Goal: Contribute content: Contribute content

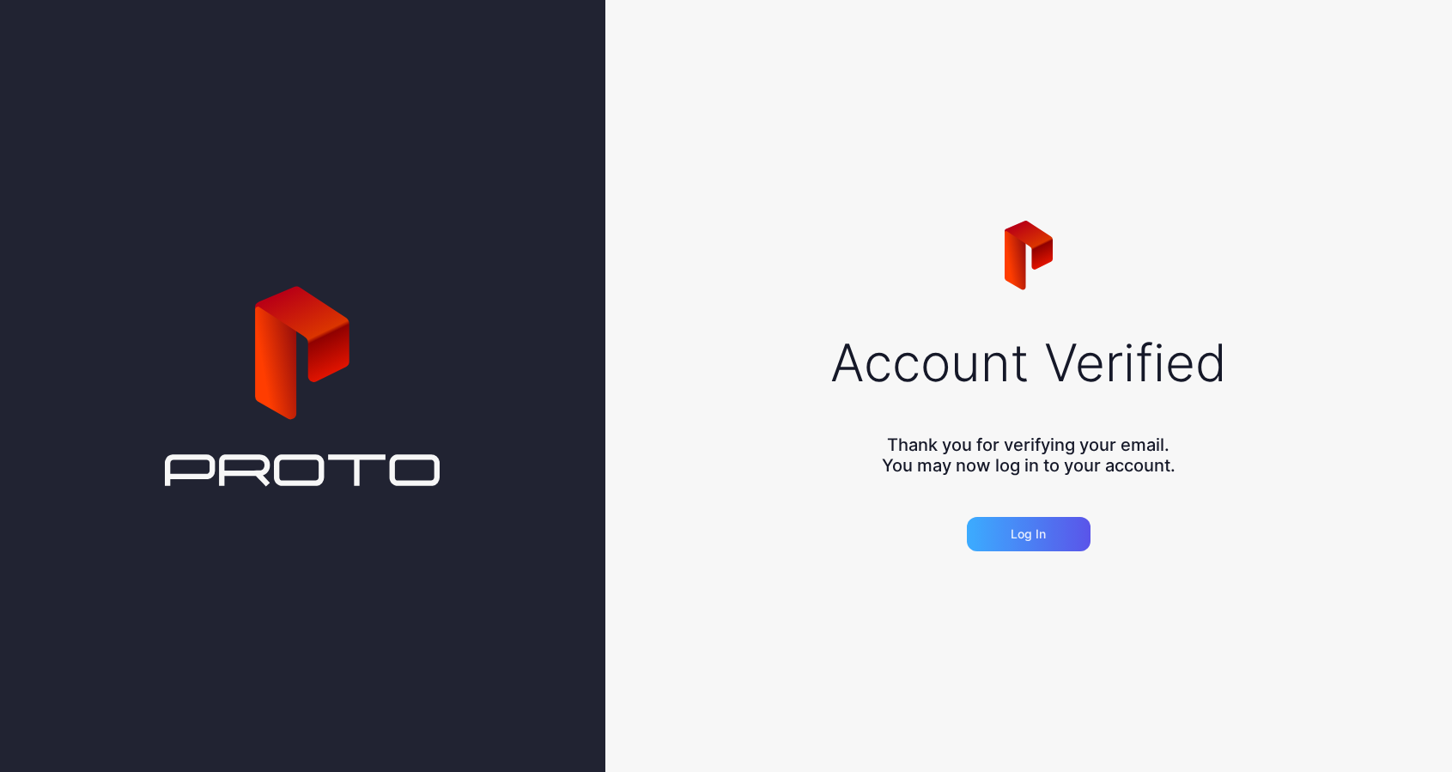
click at [1048, 529] on div "Log in" at bounding box center [1029, 534] width 124 height 34
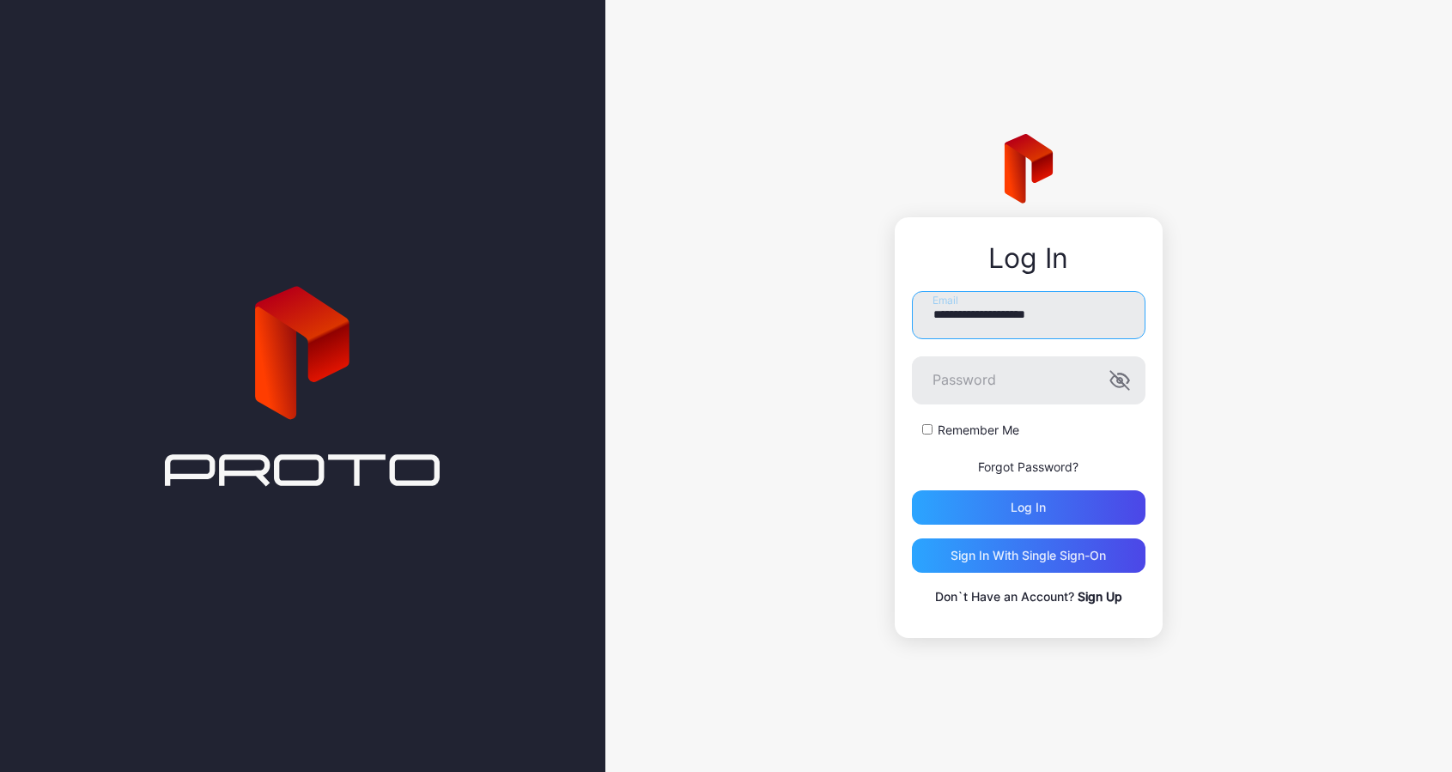
type input "**********"
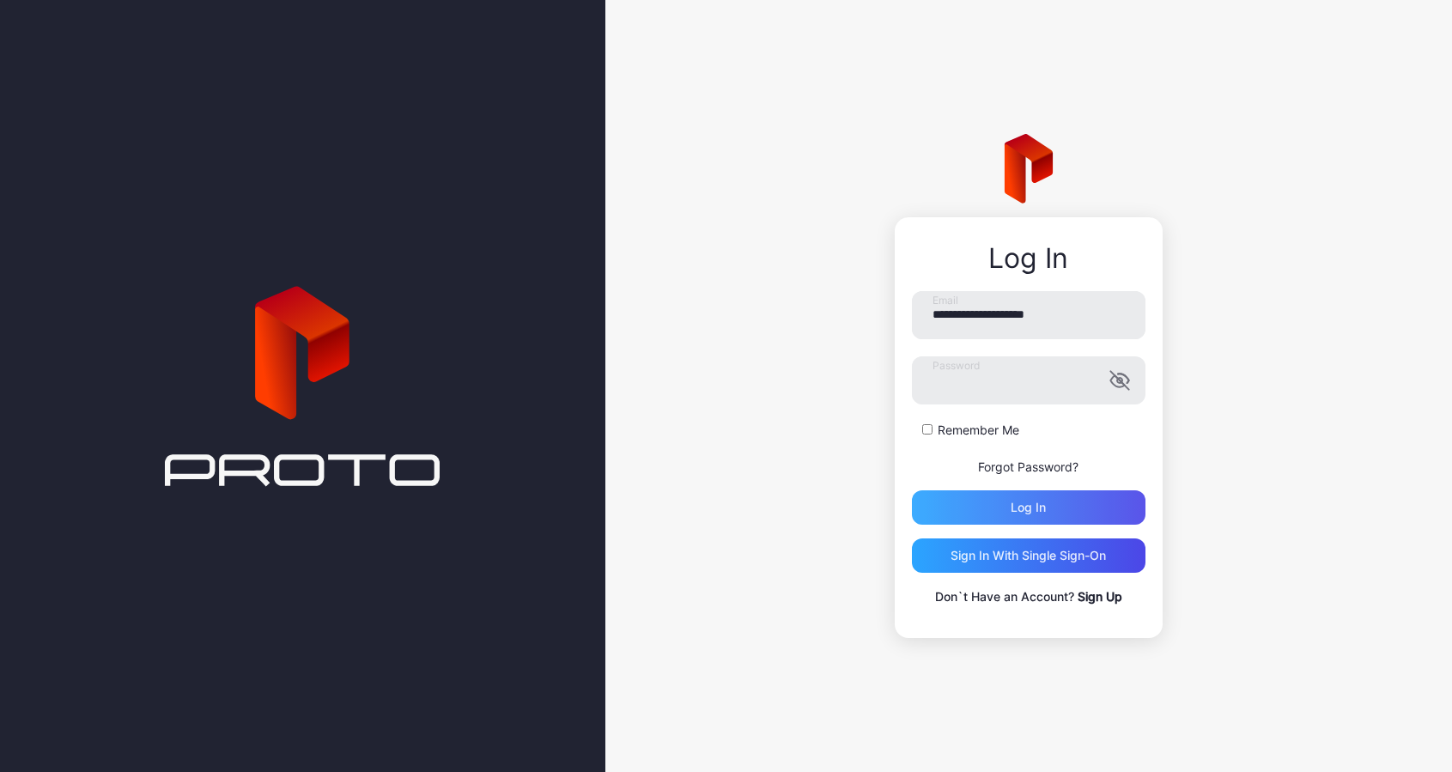
click at [1002, 504] on div "Log in" at bounding box center [1029, 507] width 234 height 34
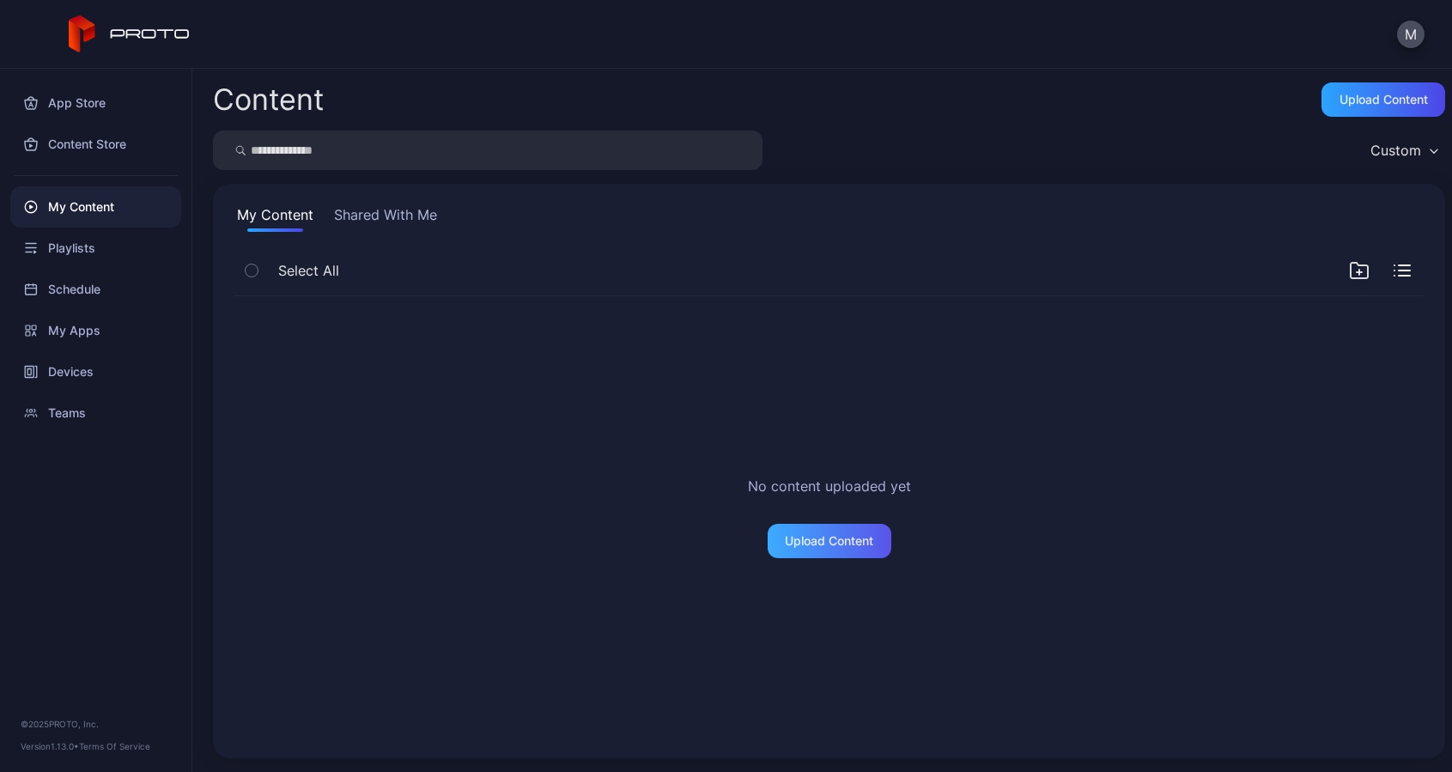
click at [824, 531] on div "Upload Content" at bounding box center [830, 541] width 124 height 34
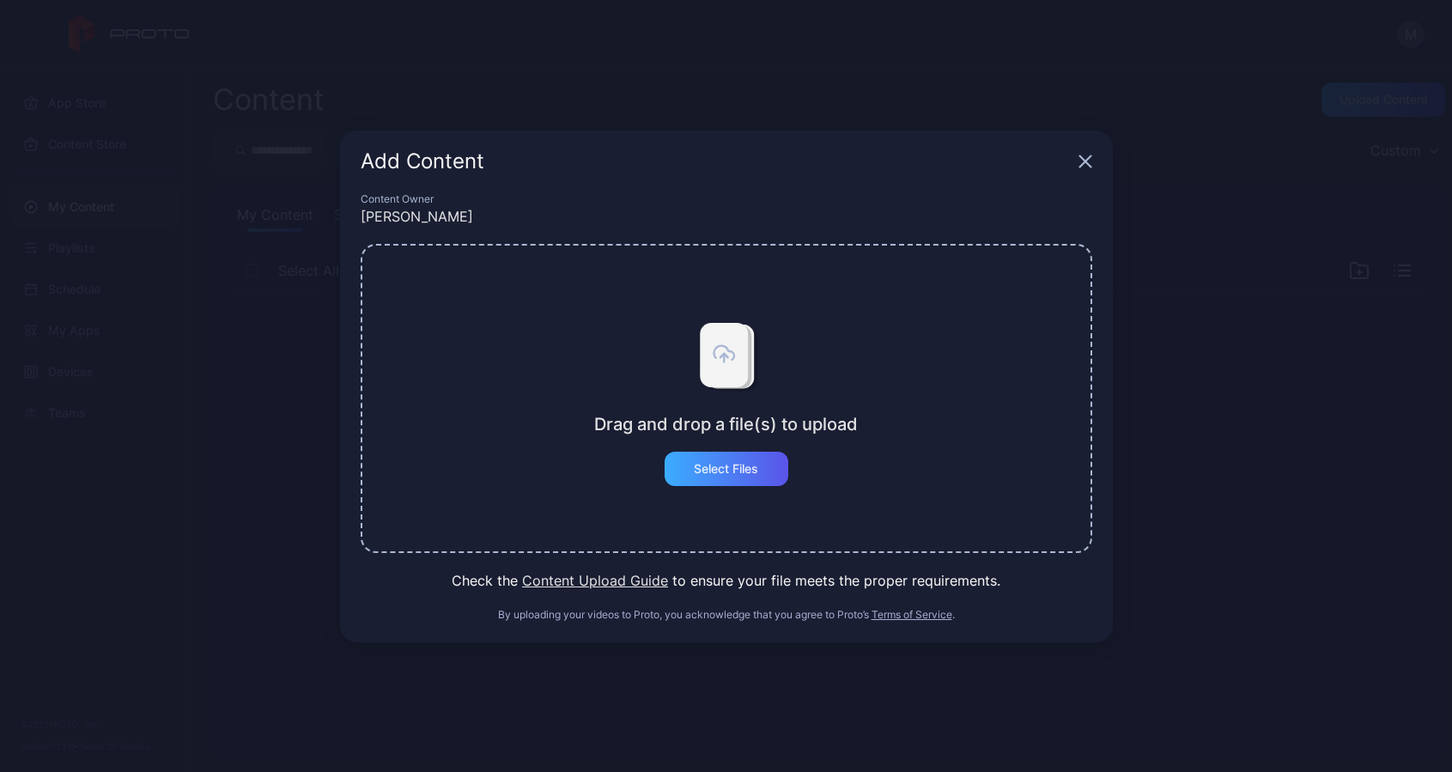
click at [757, 483] on div "Select Files" at bounding box center [727, 469] width 124 height 34
click at [635, 580] on button "Content Upload Guide" at bounding box center [595, 580] width 146 height 21
click at [744, 468] on div "Select Files" at bounding box center [726, 469] width 64 height 14
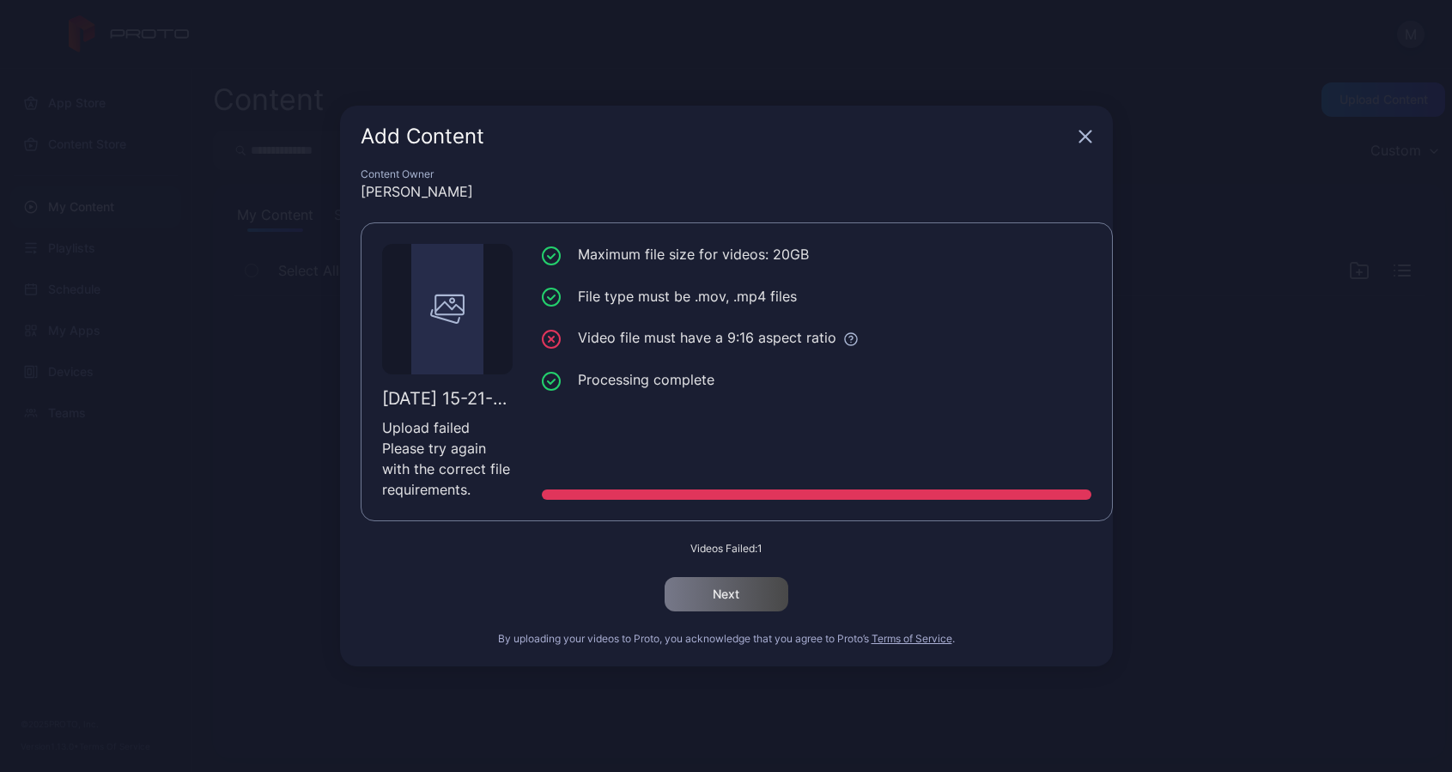
click at [1086, 134] on icon "button" at bounding box center [1086, 137] width 14 height 14
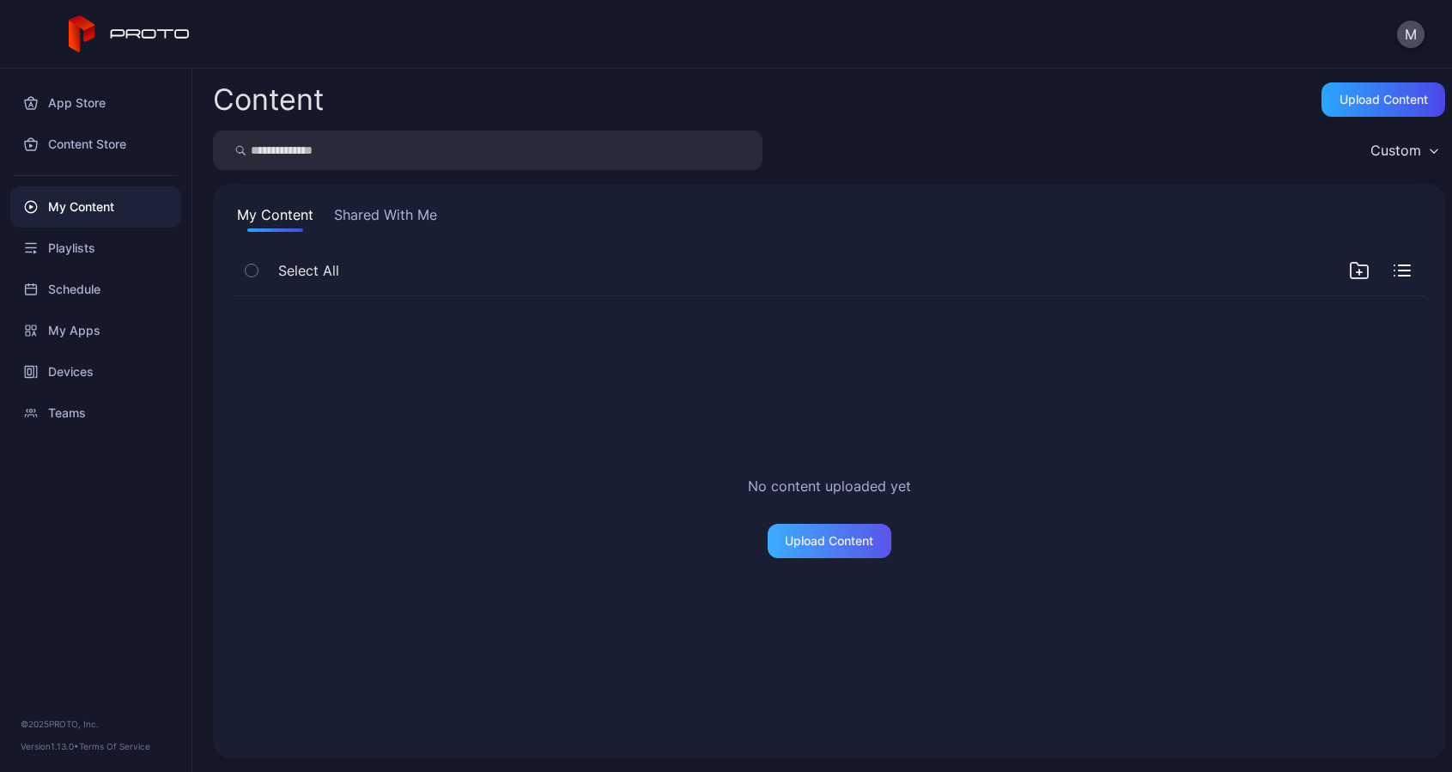
click at [830, 543] on div "Upload Content" at bounding box center [829, 541] width 88 height 14
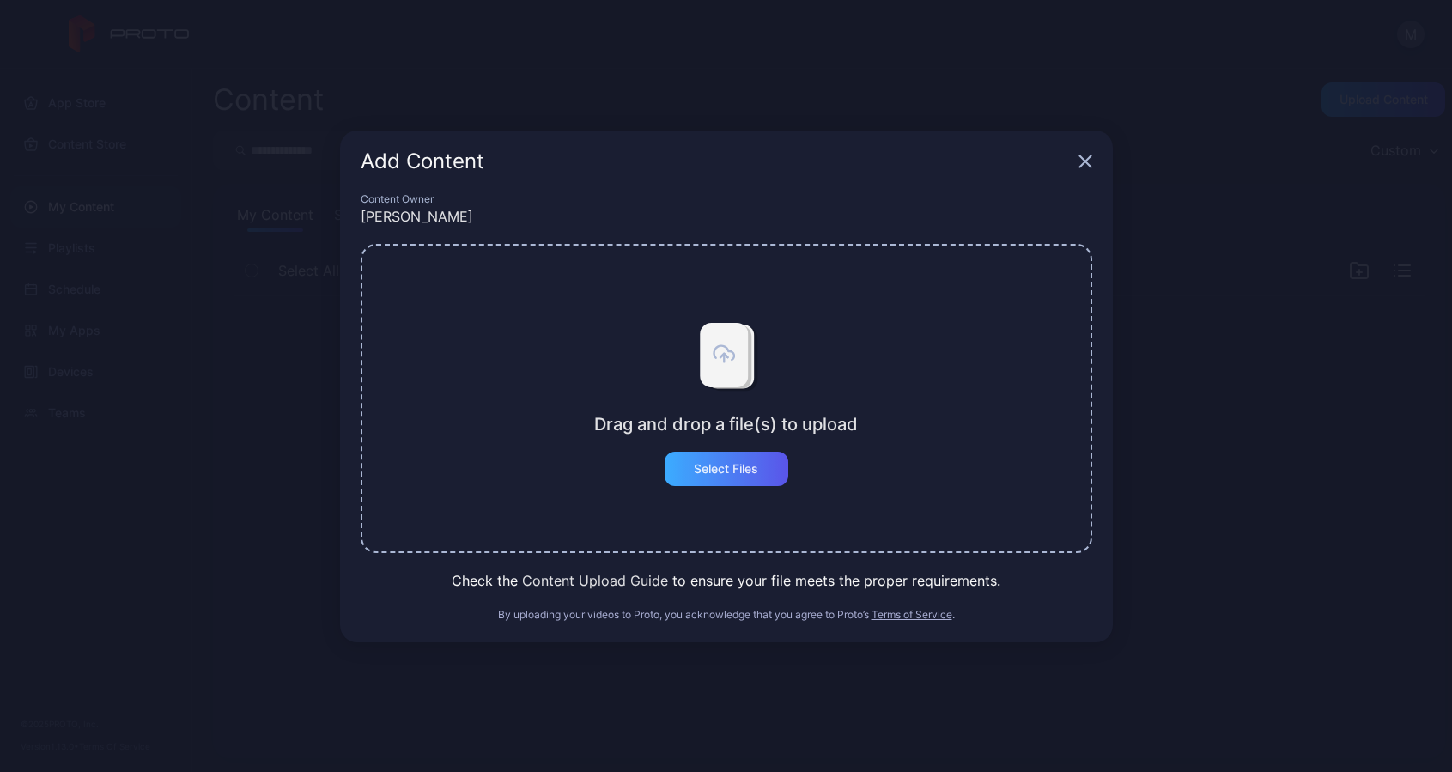
click at [724, 483] on div "Select Files" at bounding box center [727, 469] width 124 height 34
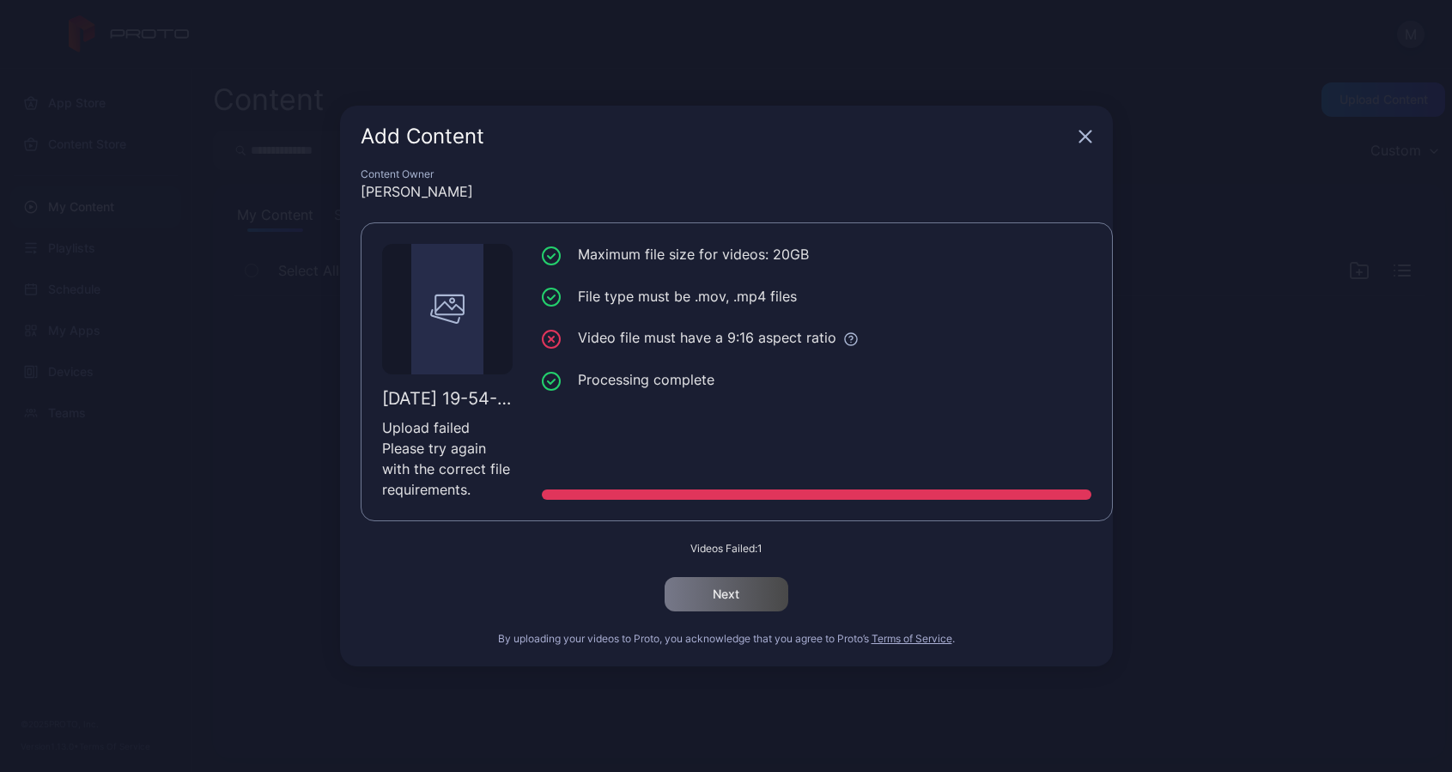
click at [1086, 131] on icon "button" at bounding box center [1086, 137] width 14 height 14
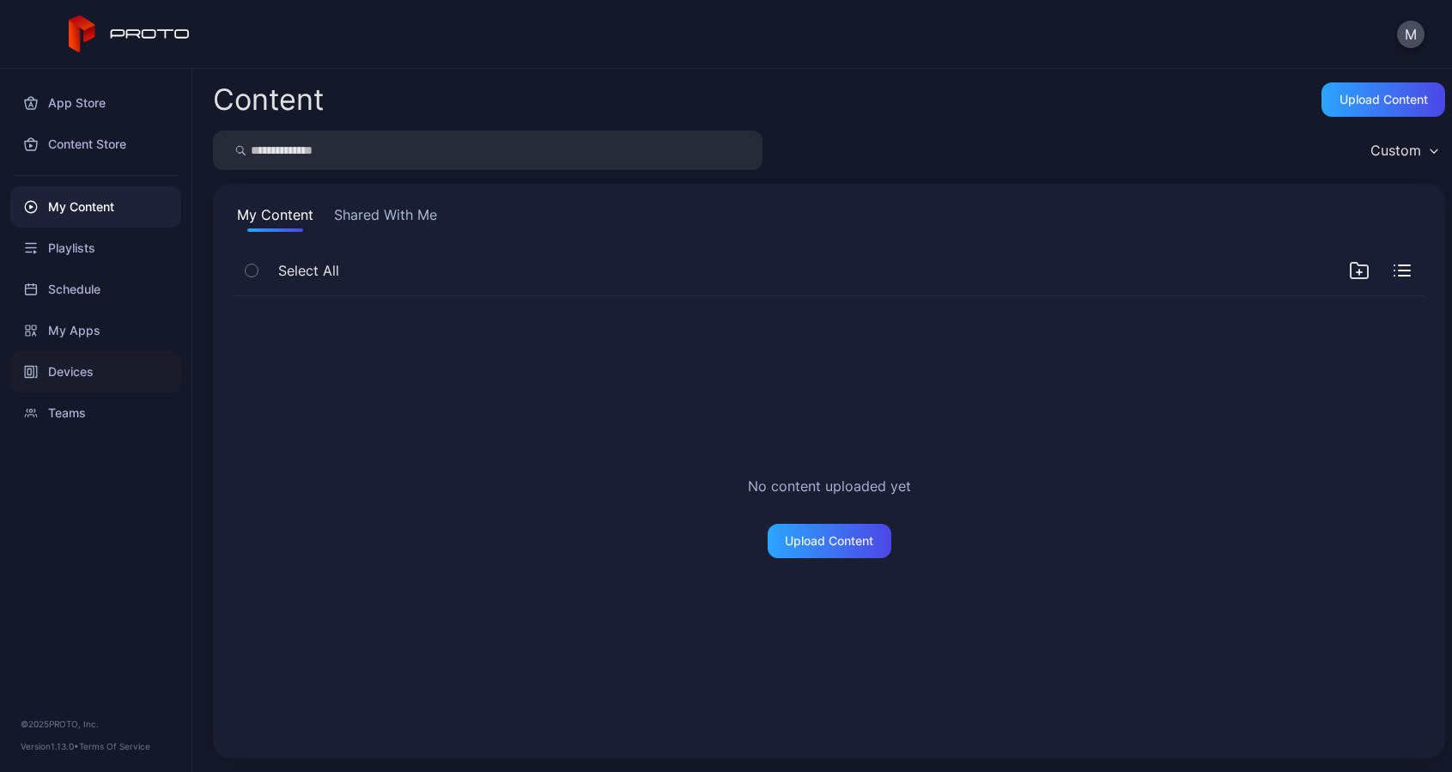
click at [74, 375] on div "Devices" at bounding box center [95, 371] width 171 height 41
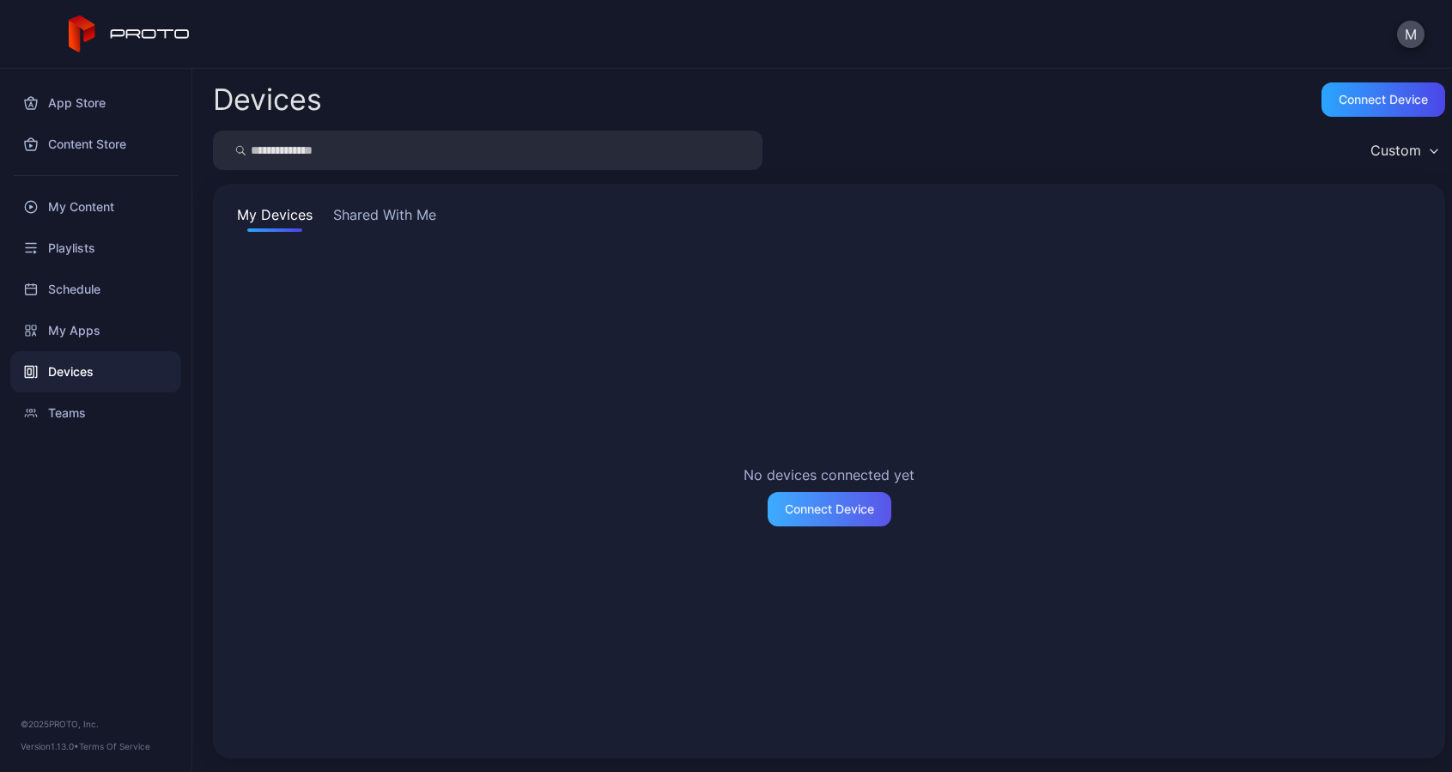
click at [821, 519] on div "Connect Device" at bounding box center [830, 509] width 124 height 34
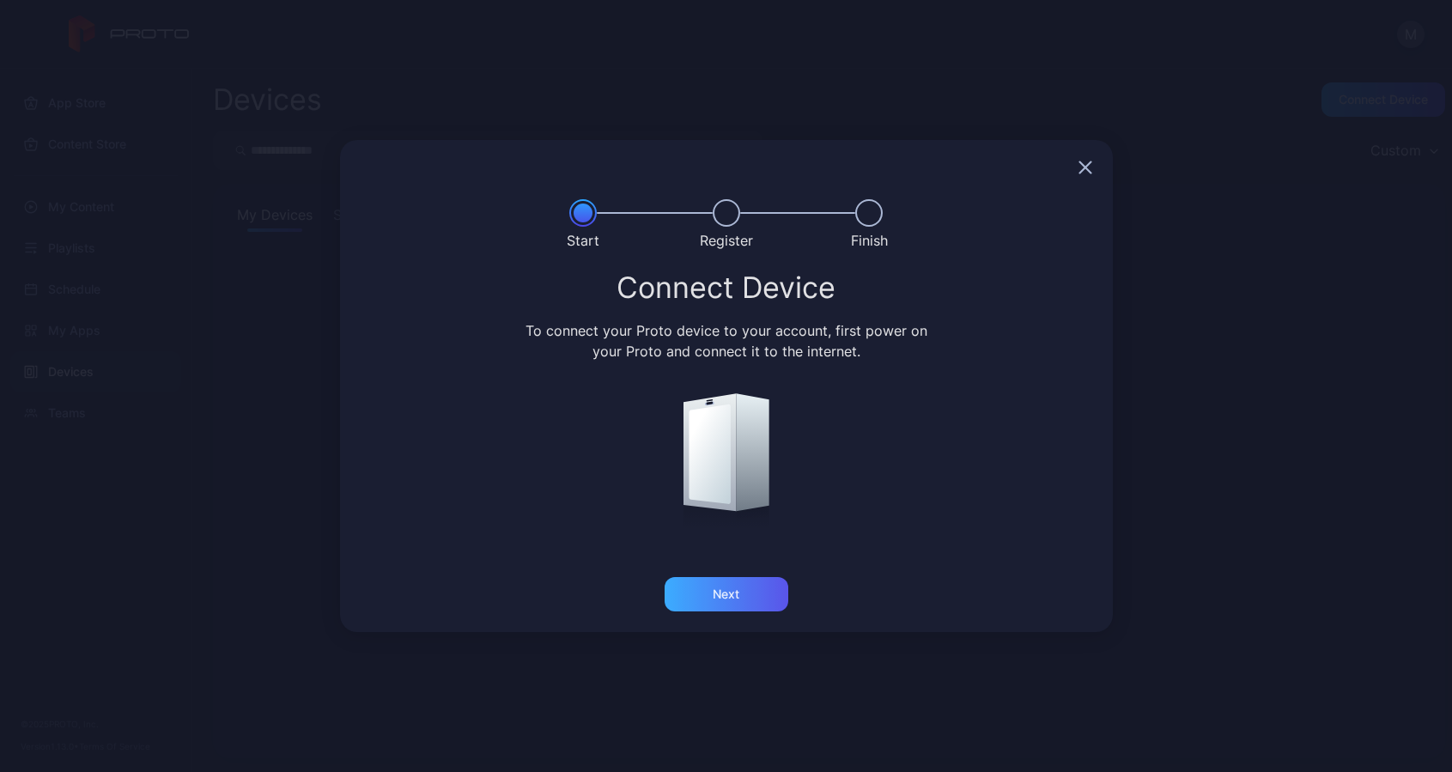
click at [740, 587] on div "Next" at bounding box center [727, 594] width 124 height 34
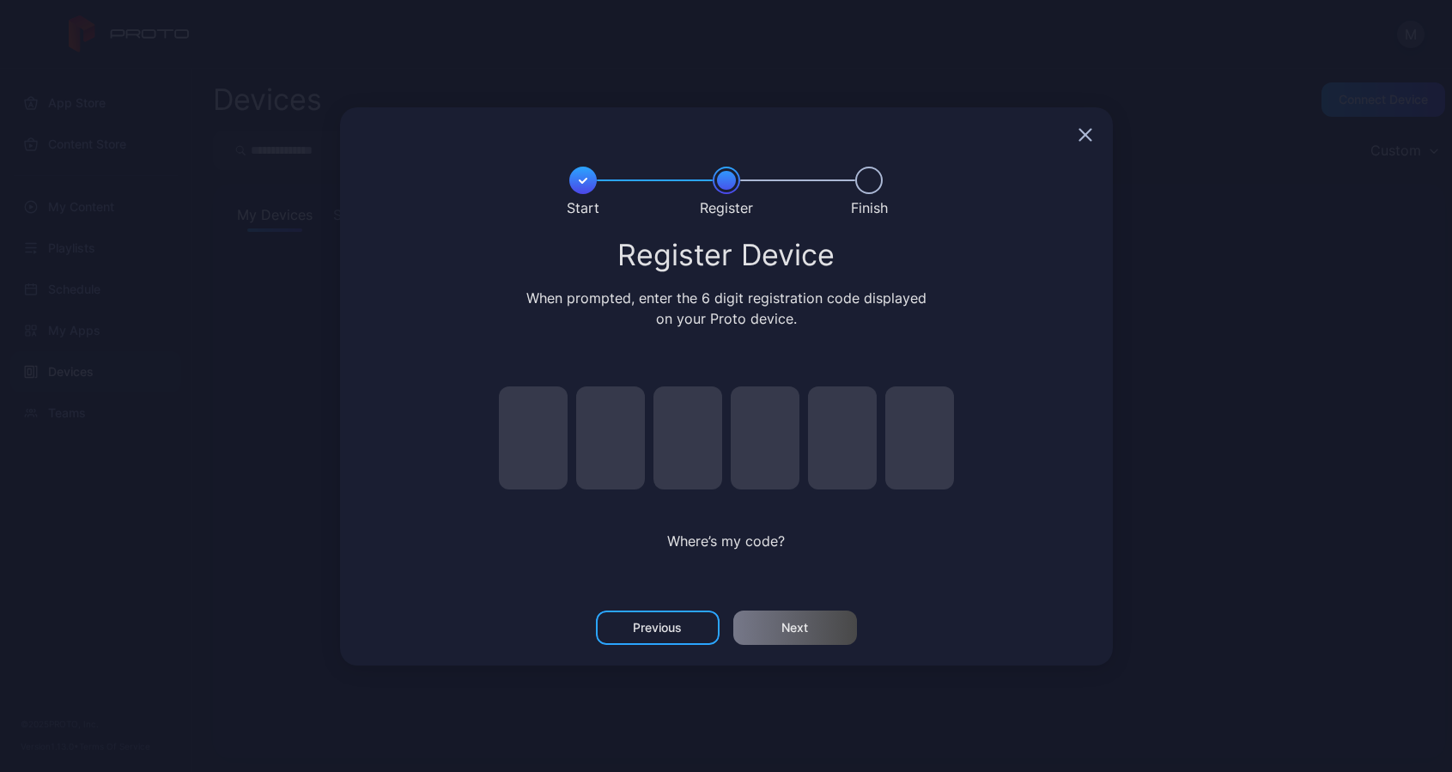
click at [1086, 135] on icon "button" at bounding box center [1085, 134] width 11 height 11
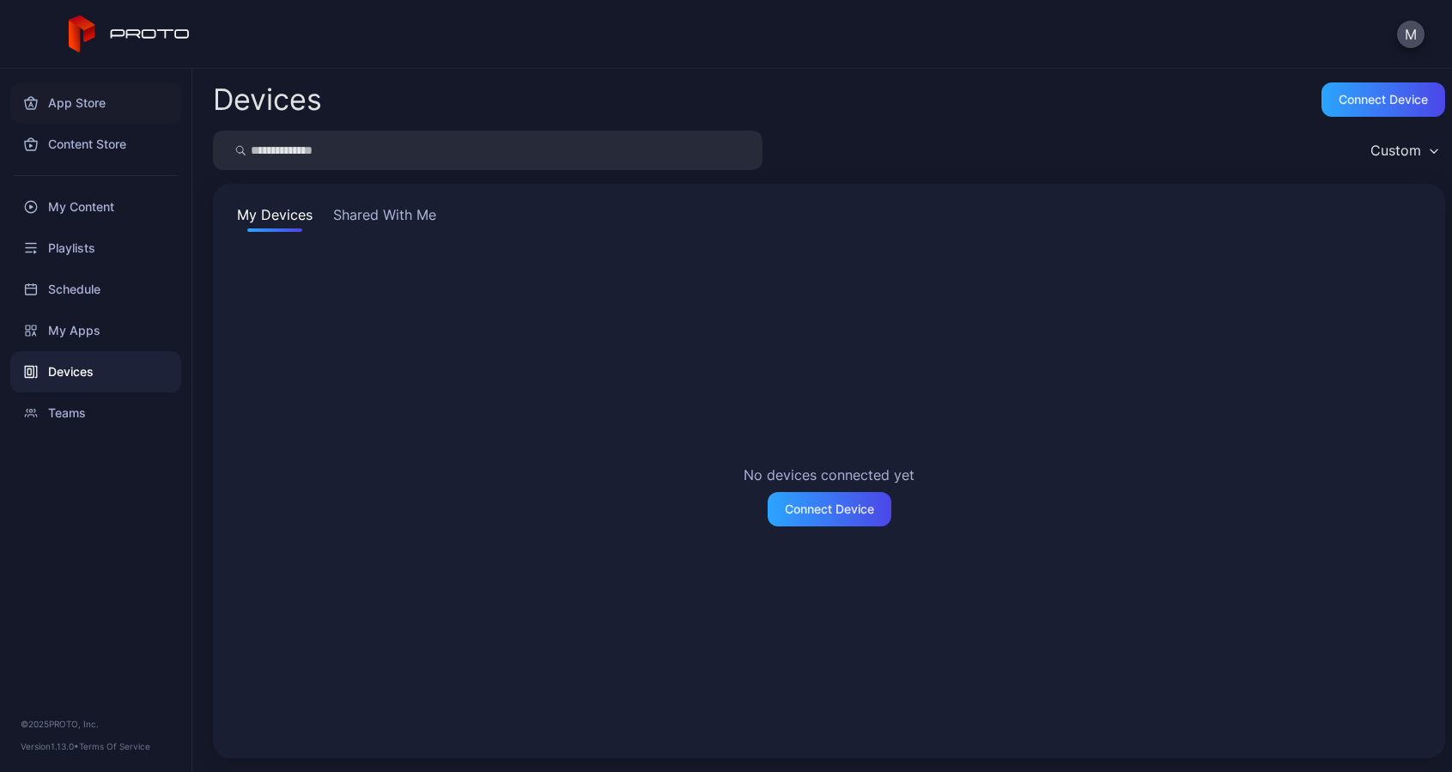
click at [94, 106] on div "App Store" at bounding box center [95, 102] width 171 height 41
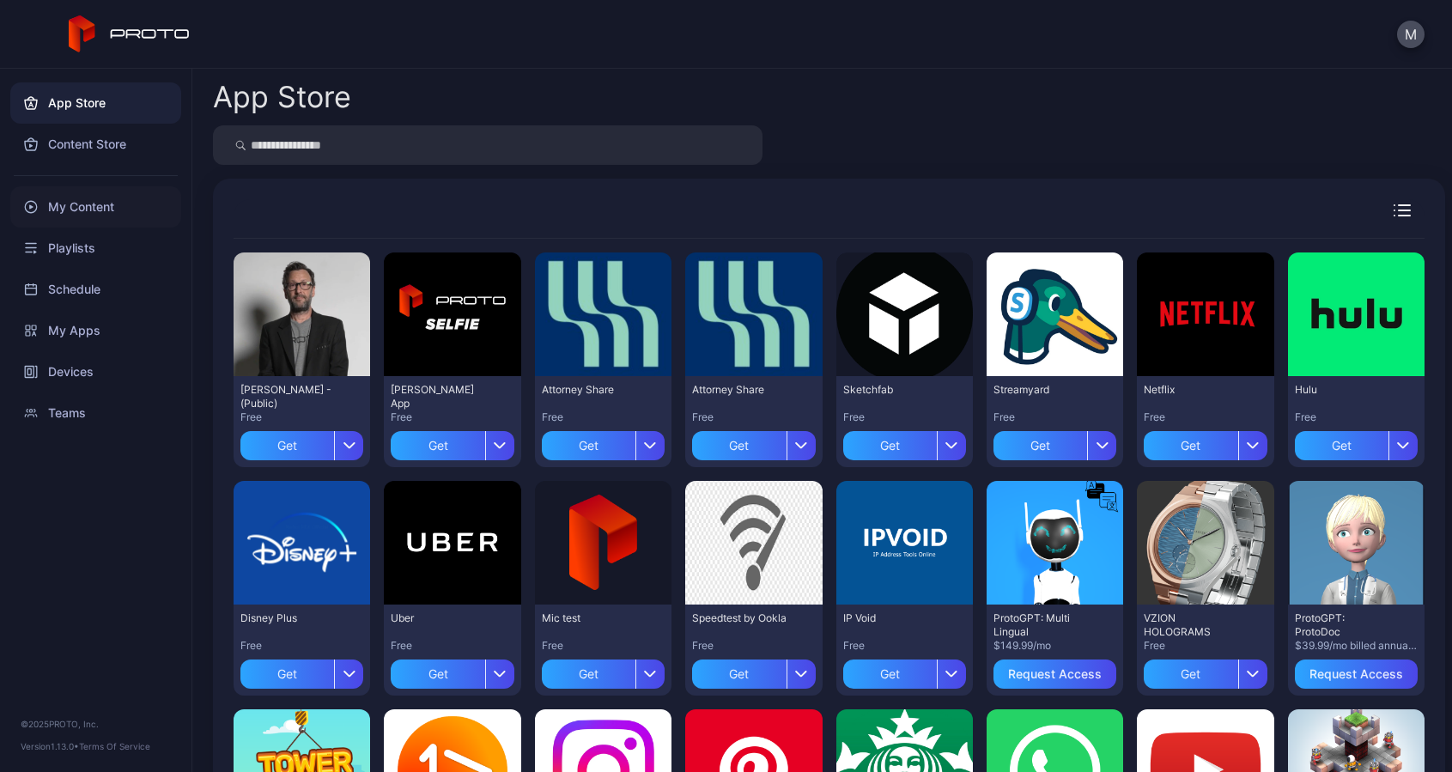
click at [84, 205] on div "My Content" at bounding box center [95, 206] width 171 height 41
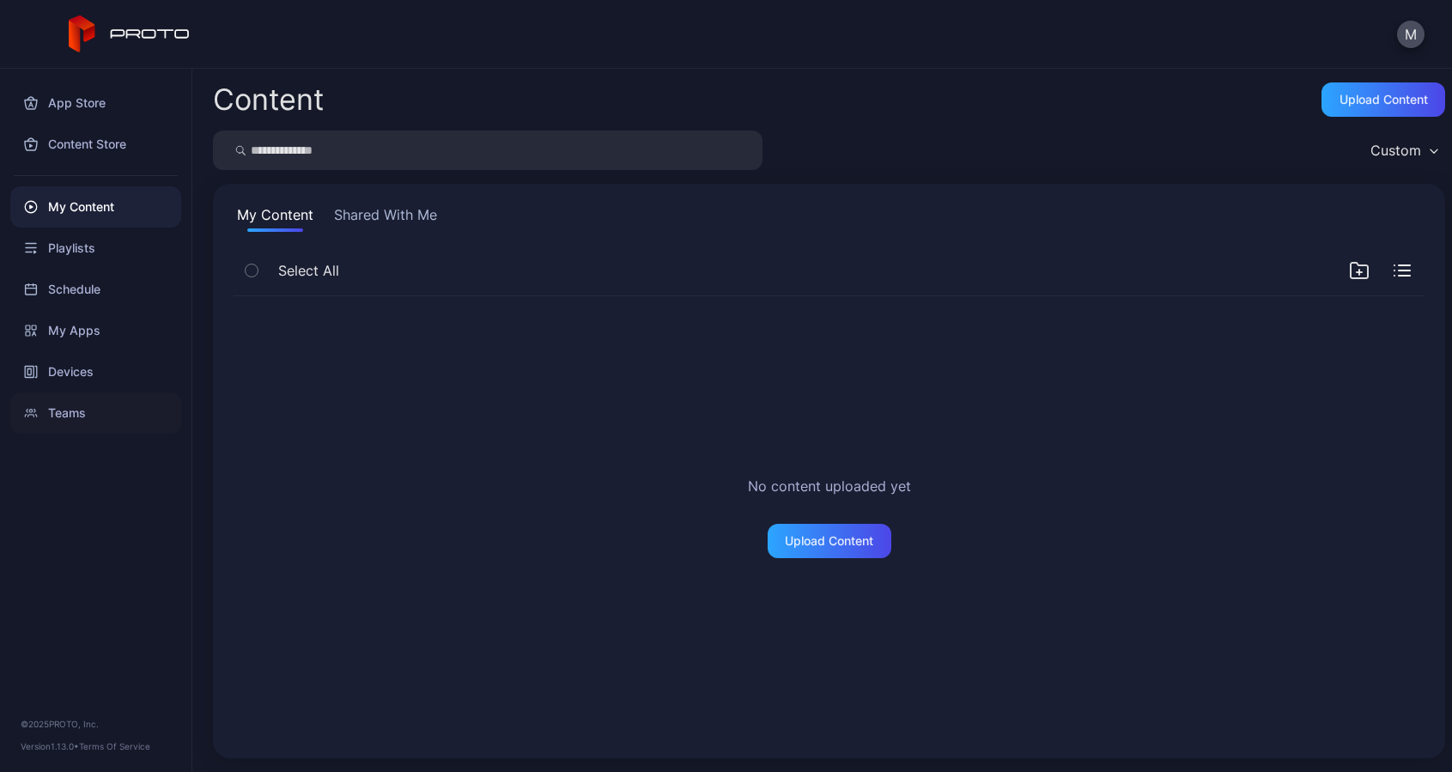
click at [73, 411] on div "Teams" at bounding box center [95, 412] width 171 height 41
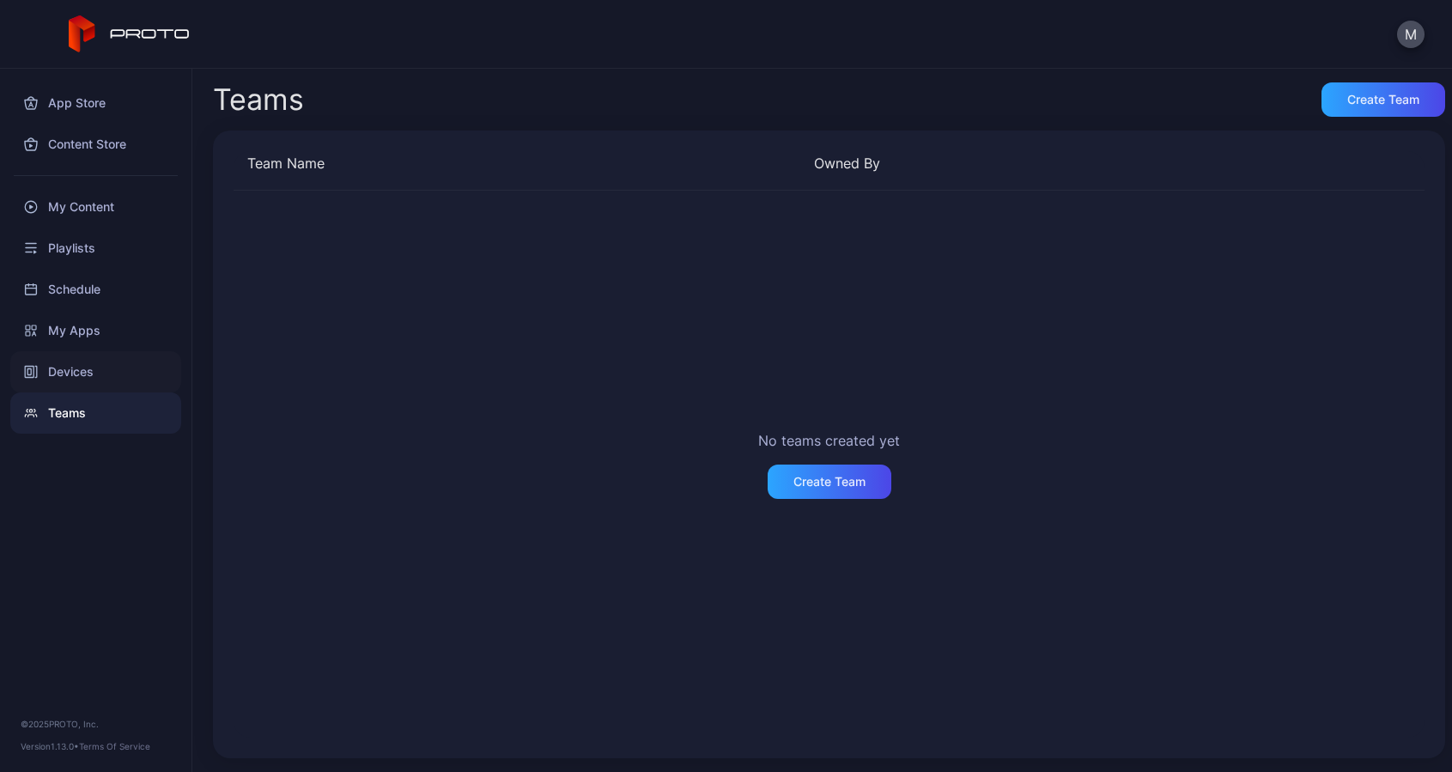
click at [74, 377] on div "Devices" at bounding box center [95, 371] width 171 height 41
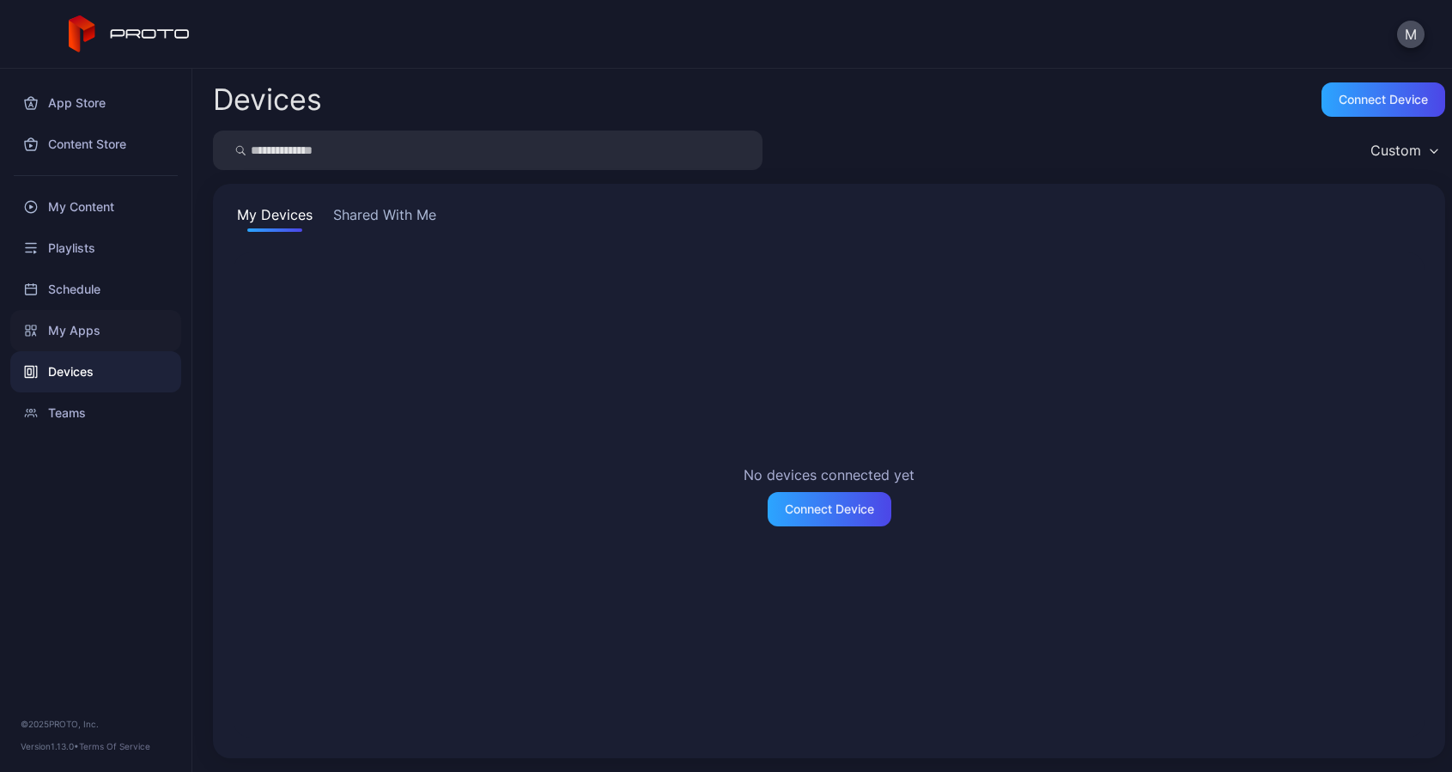
click at [79, 328] on div "My Apps" at bounding box center [95, 330] width 171 height 41
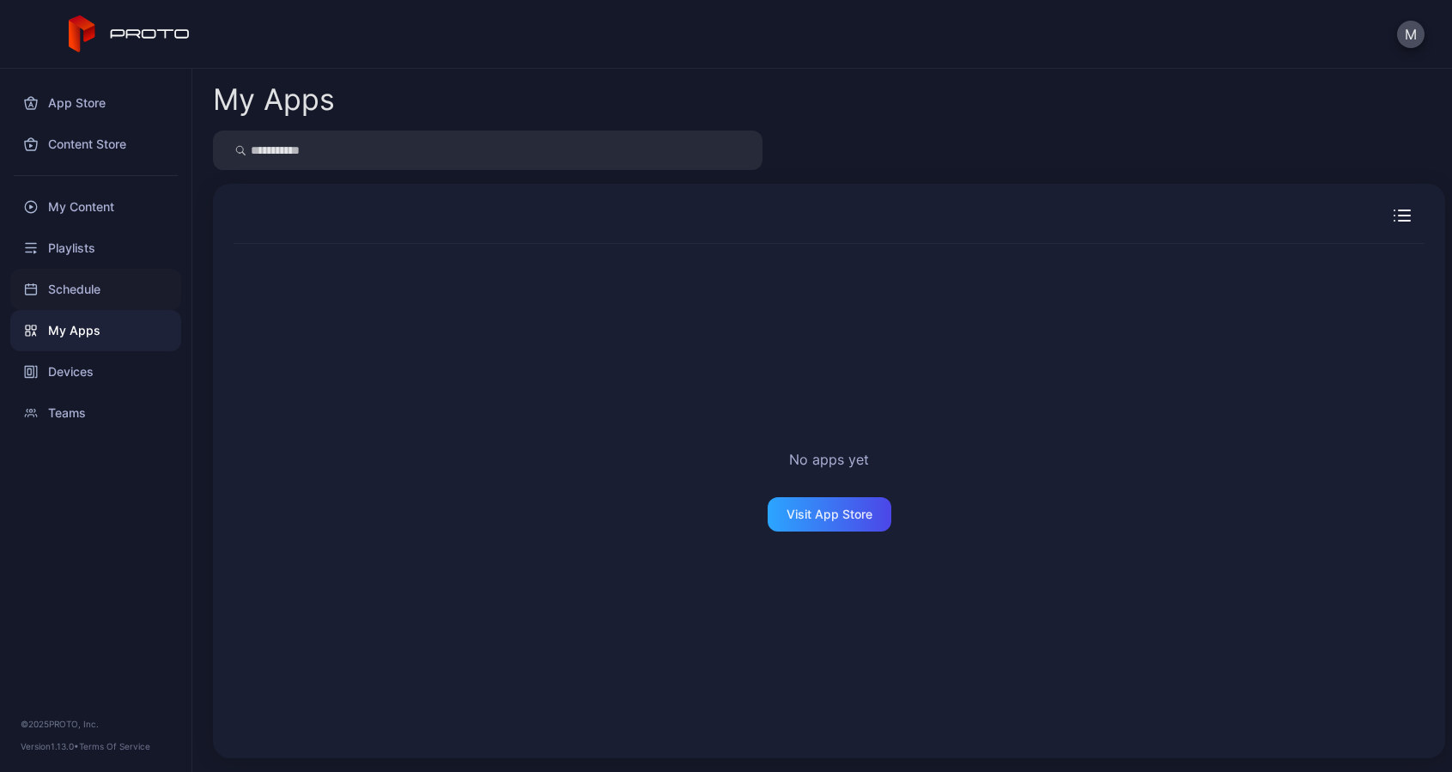
click at [82, 301] on div "Schedule" at bounding box center [95, 289] width 171 height 41
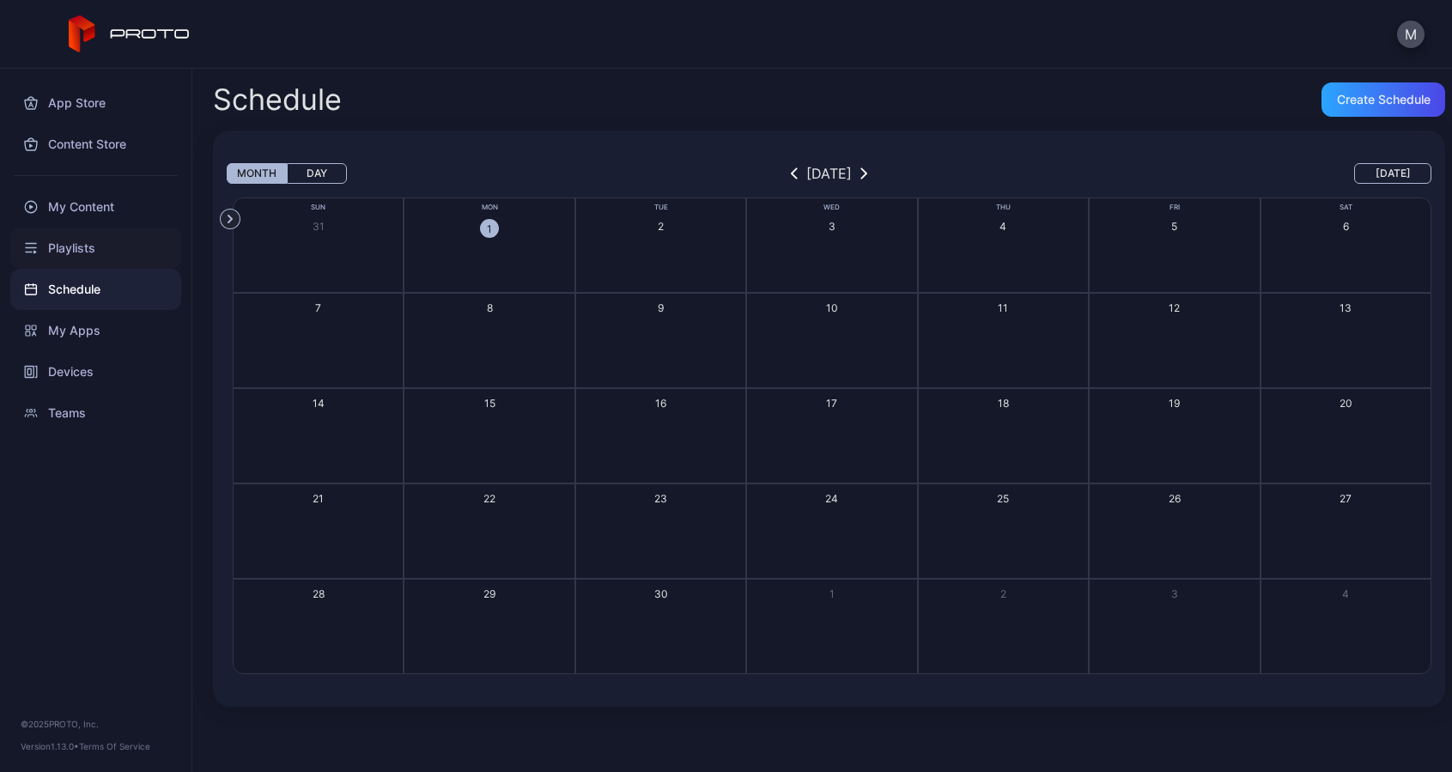
click at [70, 254] on div "Playlists" at bounding box center [95, 248] width 171 height 41
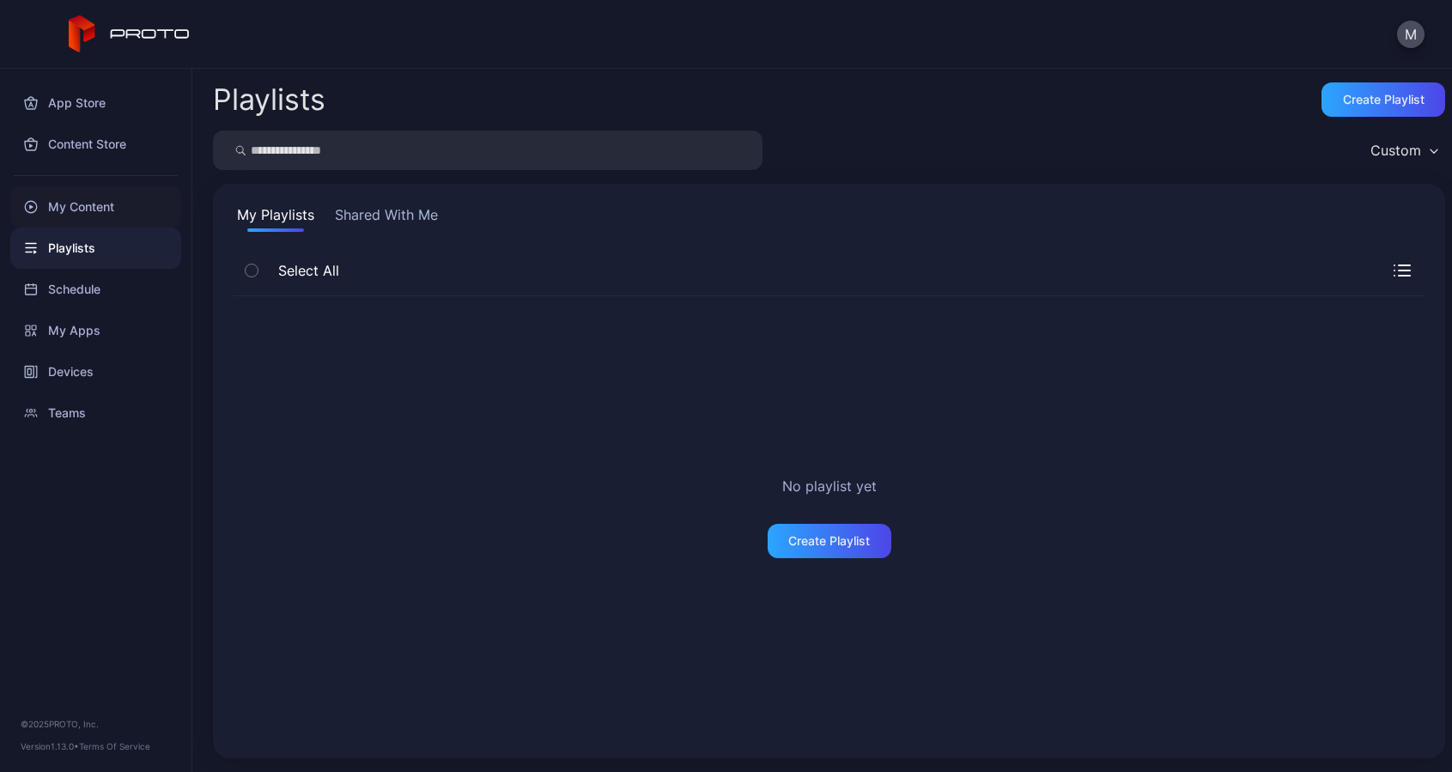
click at [72, 220] on div "My Content" at bounding box center [95, 206] width 171 height 41
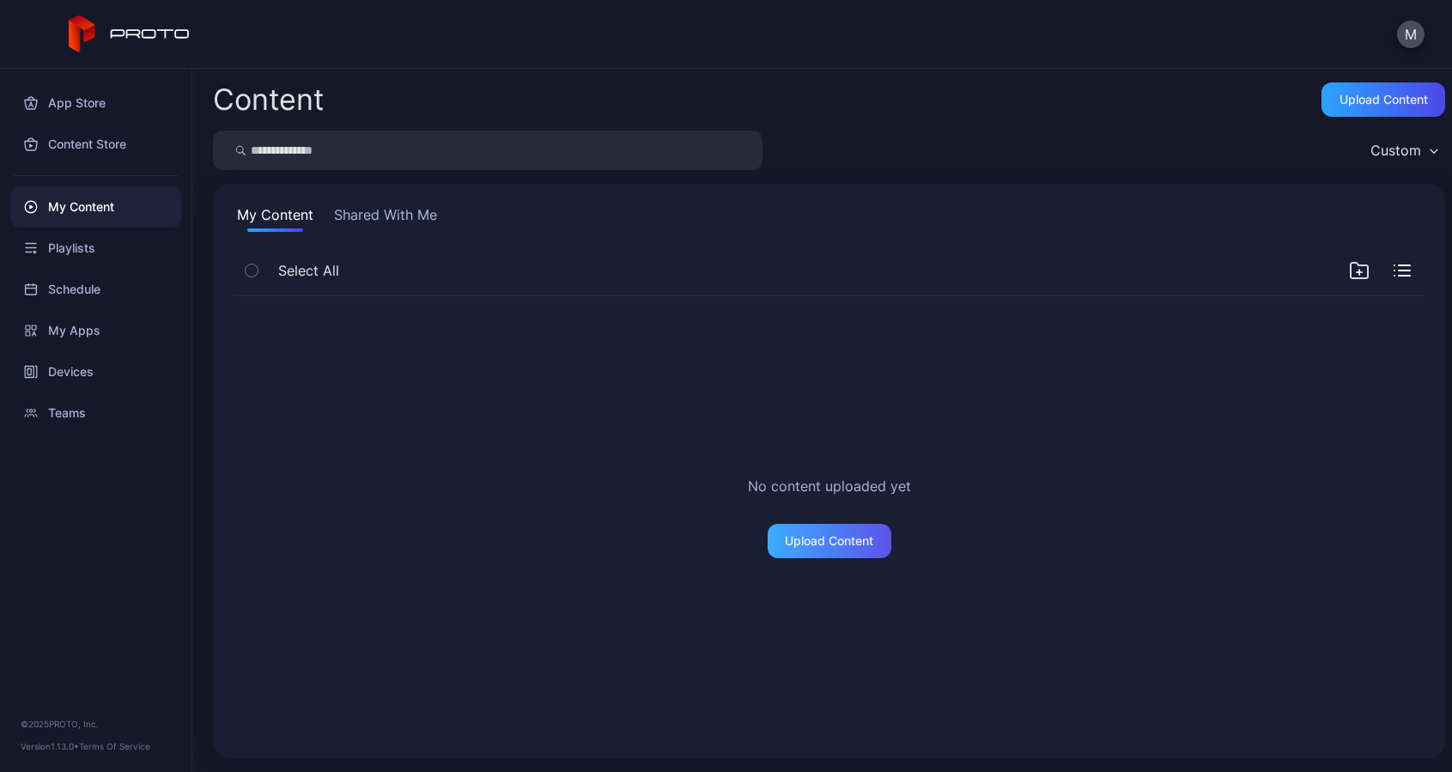
click at [803, 526] on div "Upload Content" at bounding box center [830, 541] width 124 height 34
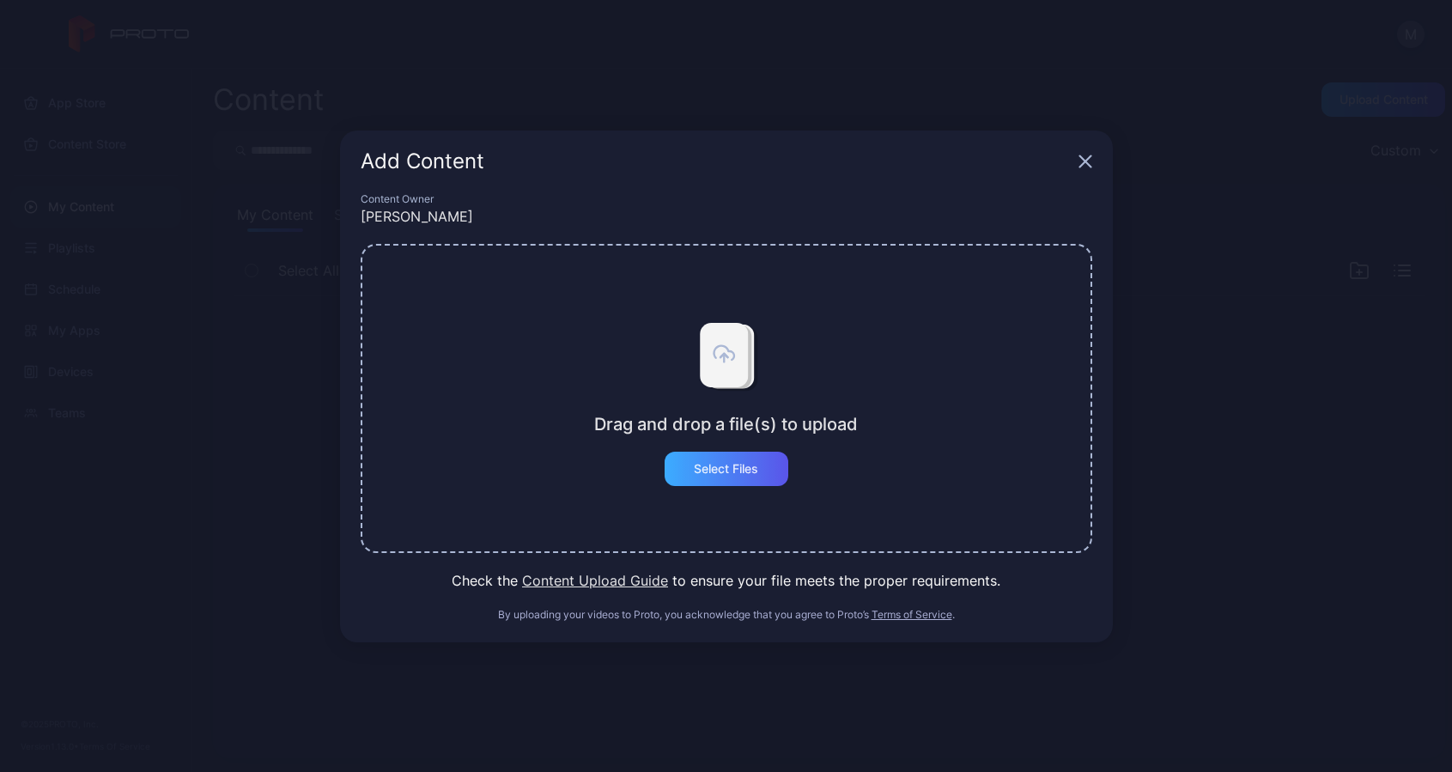
click at [742, 482] on div "Select Files" at bounding box center [727, 469] width 124 height 34
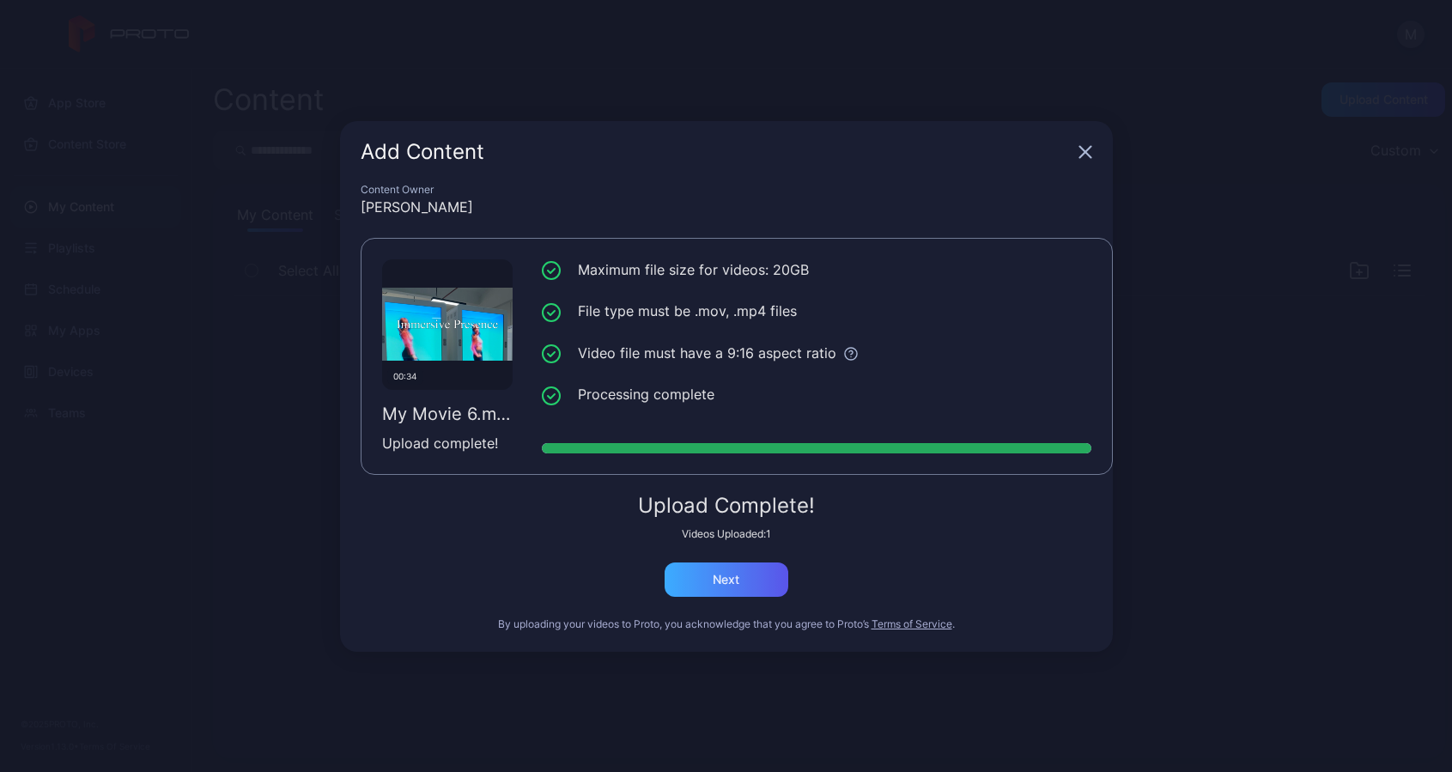
click at [752, 588] on div "Next" at bounding box center [727, 580] width 124 height 34
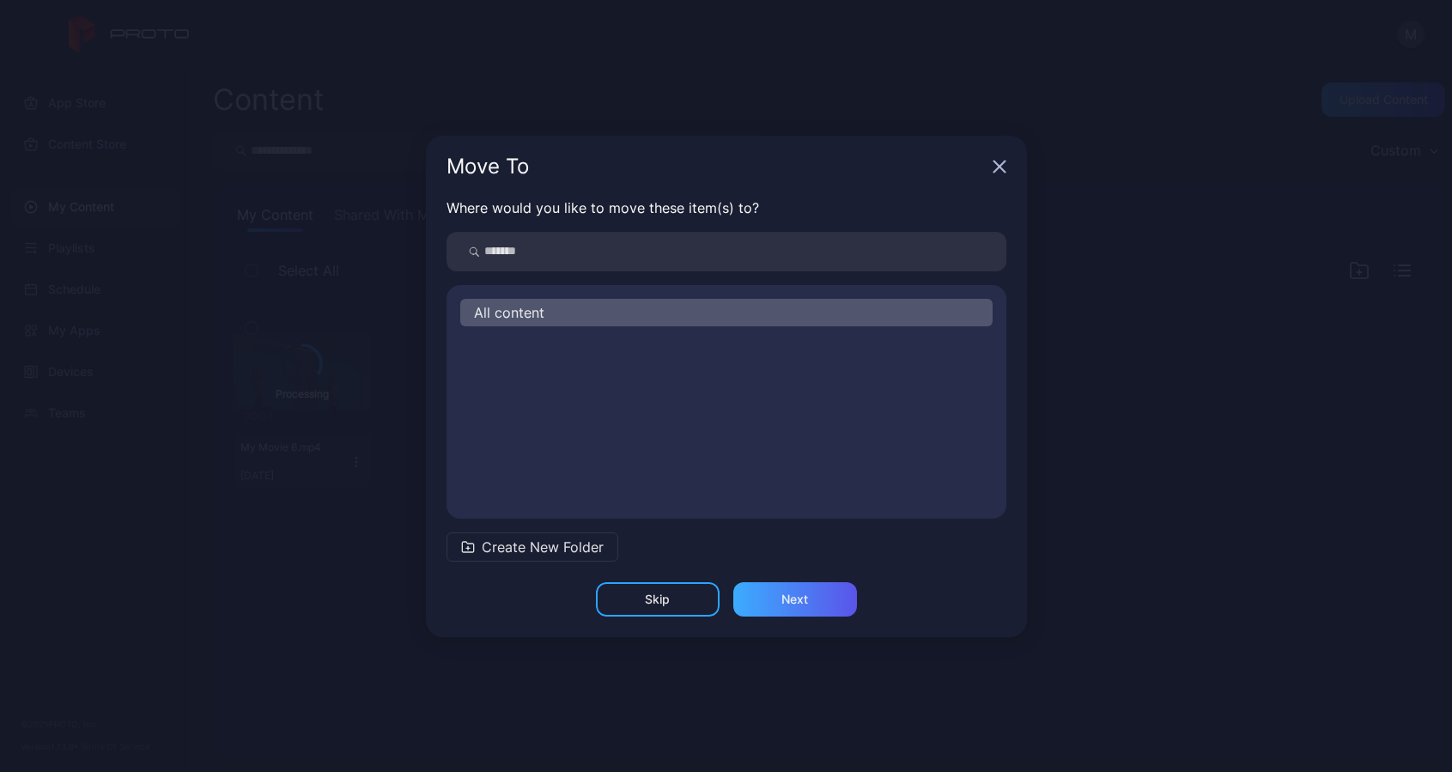
click at [795, 599] on div "Next" at bounding box center [795, 600] width 27 height 14
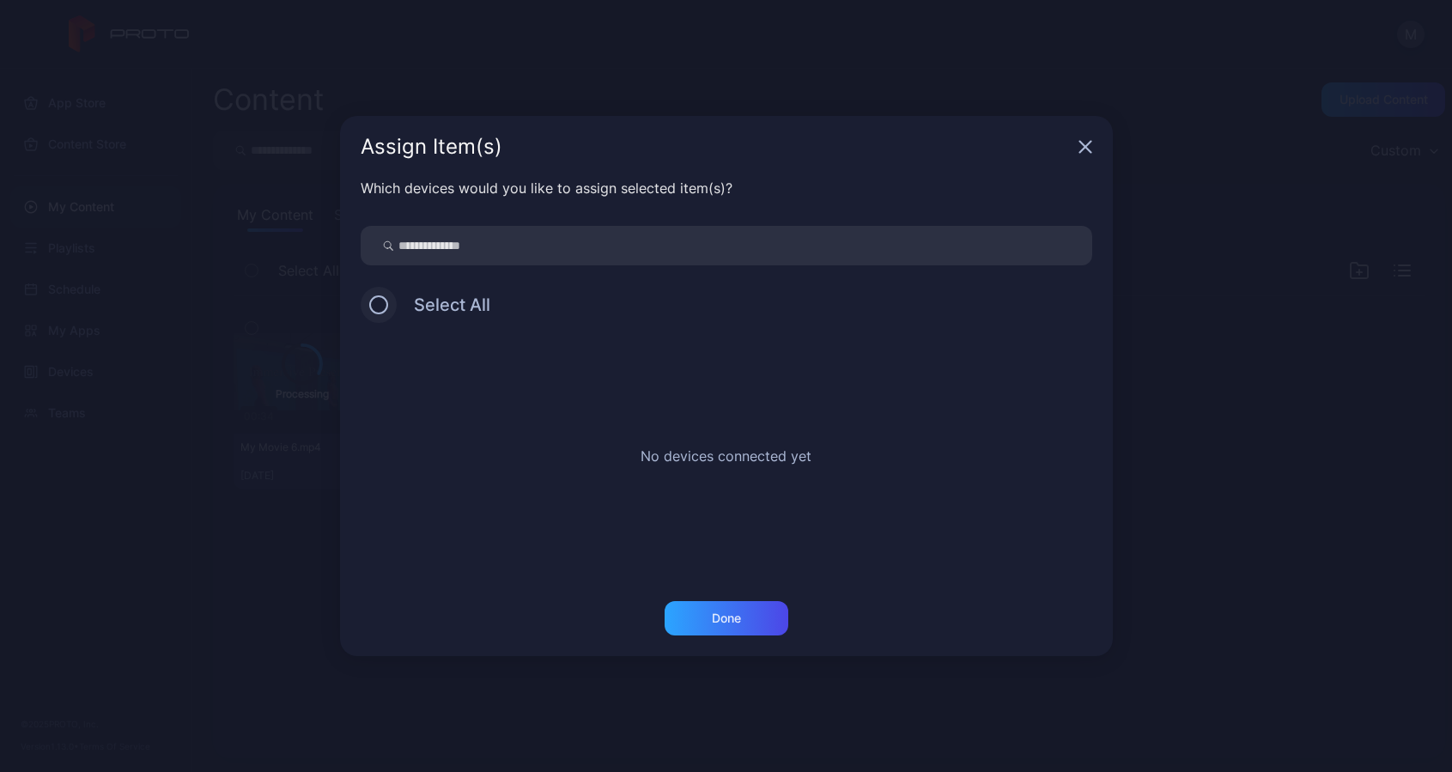
click at [383, 303] on button at bounding box center [378, 304] width 19 height 19
click at [730, 620] on div "Done" at bounding box center [726, 618] width 29 height 14
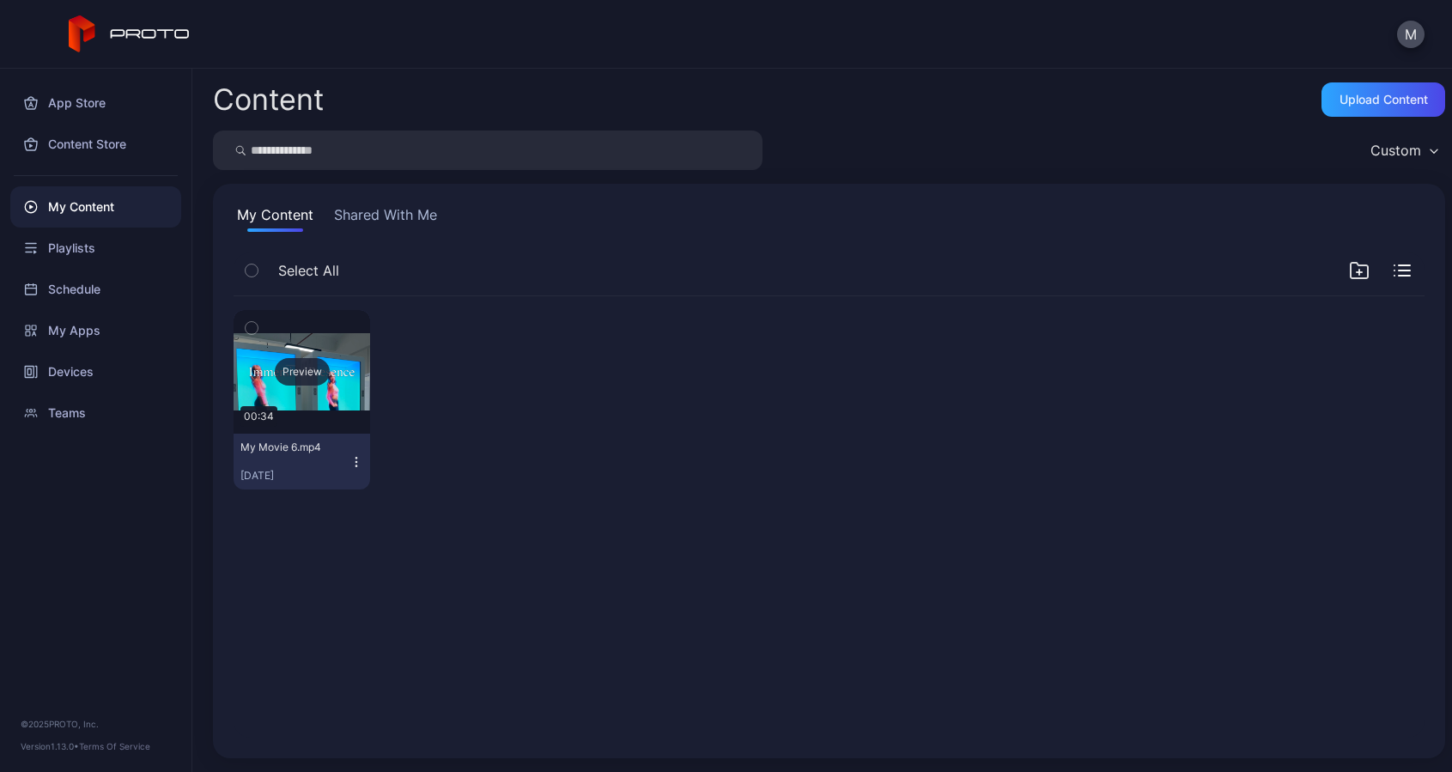
click at [289, 389] on div "Preview" at bounding box center [302, 372] width 137 height 124
